Goal: Browse casually

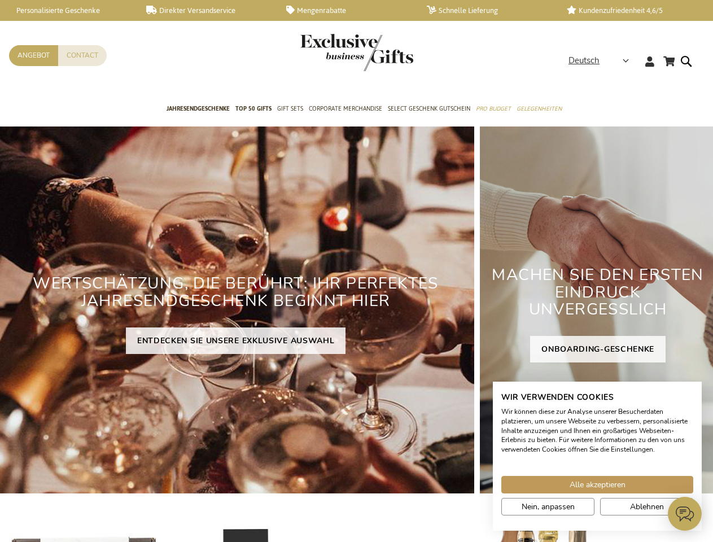
click at [356, 271] on h2 "WERTSCHÄTZUNG, DIE BERÜHRT: IHR PERFEKTES JAHRESENDGESCHENK BEGINNT HIER" at bounding box center [235, 292] width 477 height 53
click at [603, 60] on strong "Deutsch" at bounding box center [598, 60] width 59 height 13
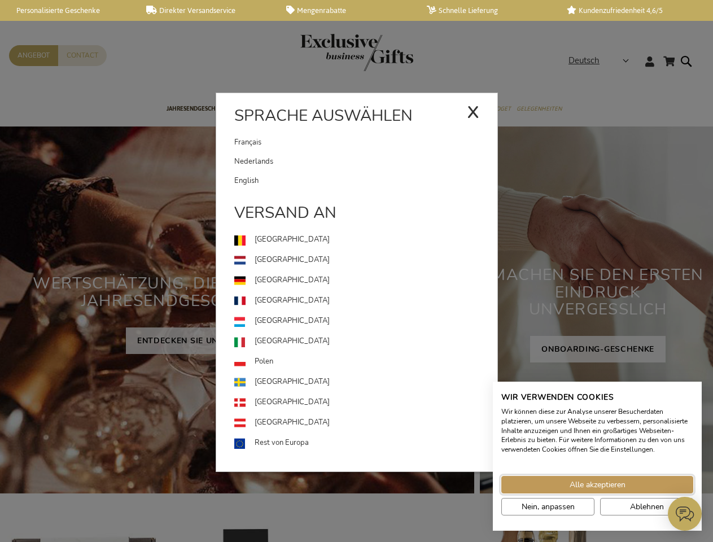
click at [598, 485] on span "Alle akzeptieren" at bounding box center [598, 485] width 56 height 12
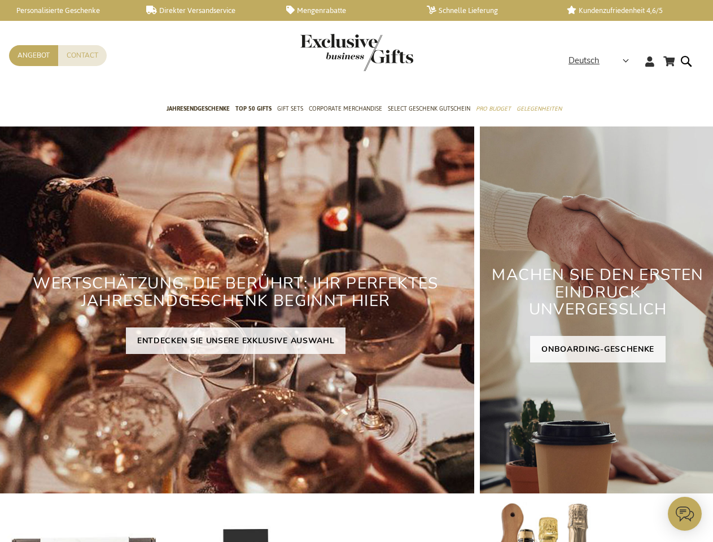
click at [685, 514] on icon at bounding box center [685, 514] width 34 height 34
